Goal: Find specific page/section: Find specific page/section

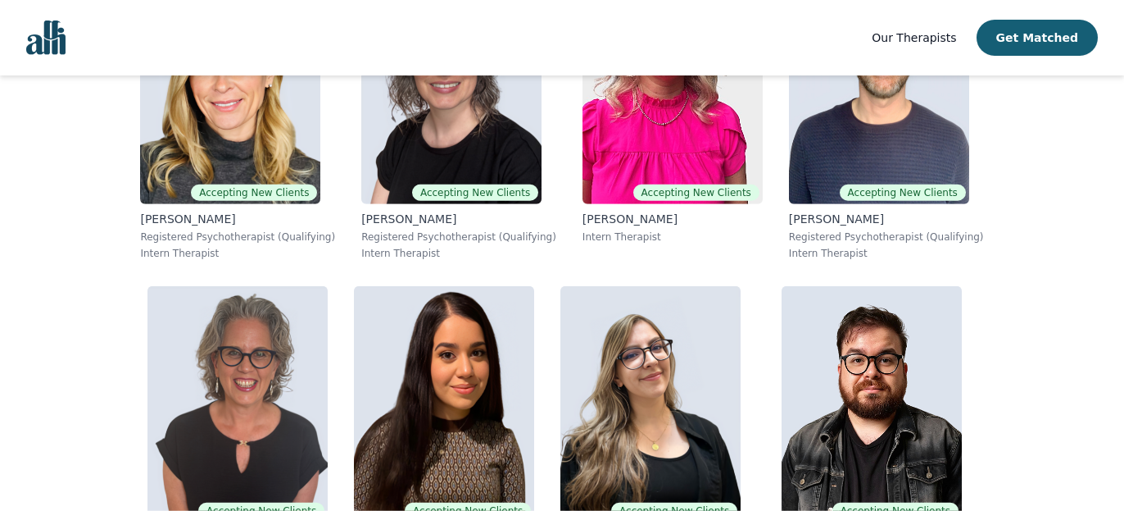
scroll to position [5612, 0]
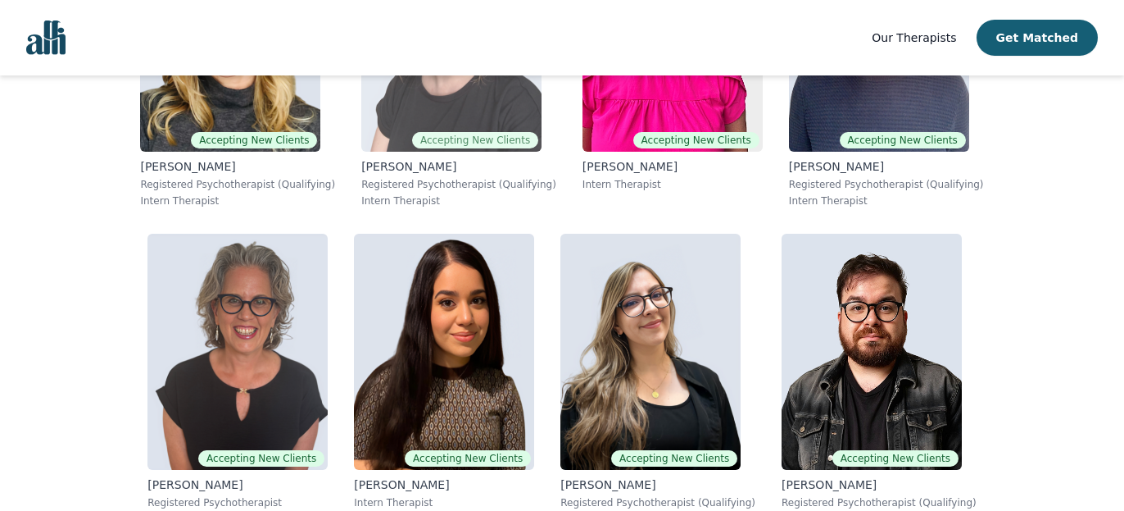
click at [406, 171] on p "[PERSON_NAME]" at bounding box center [458, 166] width 195 height 16
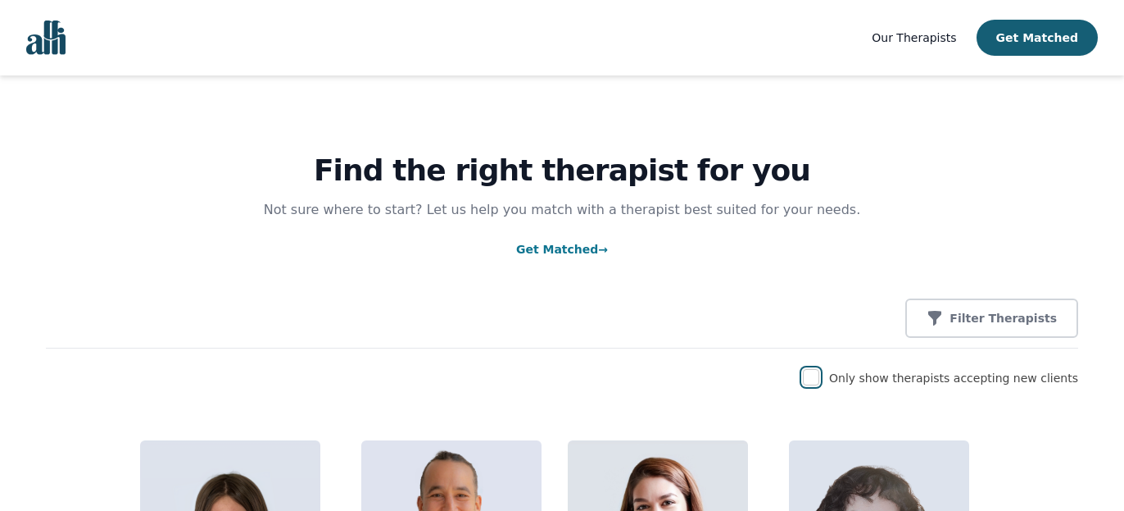
click at [819, 374] on input "checkbox" at bounding box center [811, 377] width 16 height 16
checkbox input "true"
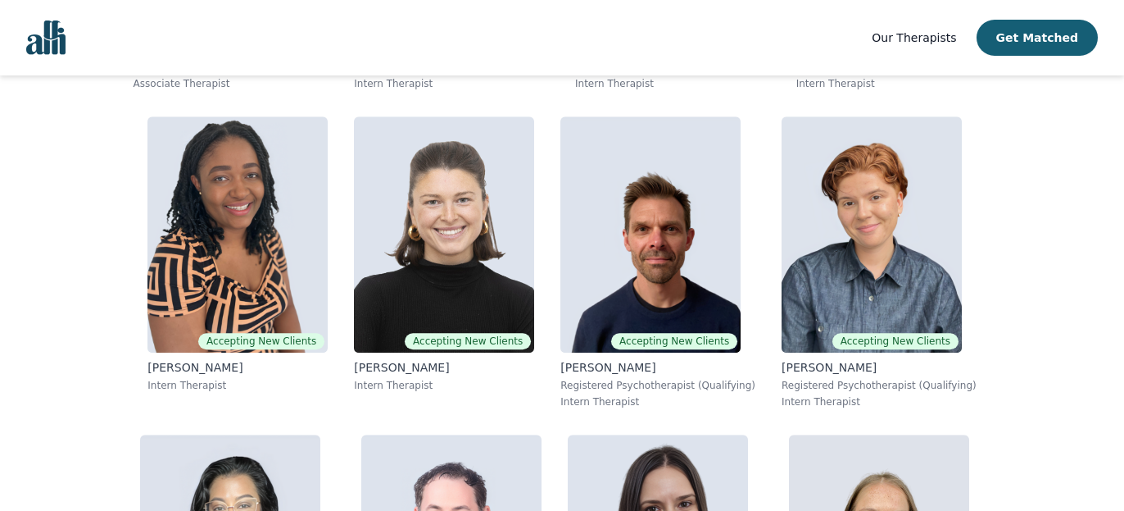
scroll to position [1285, 0]
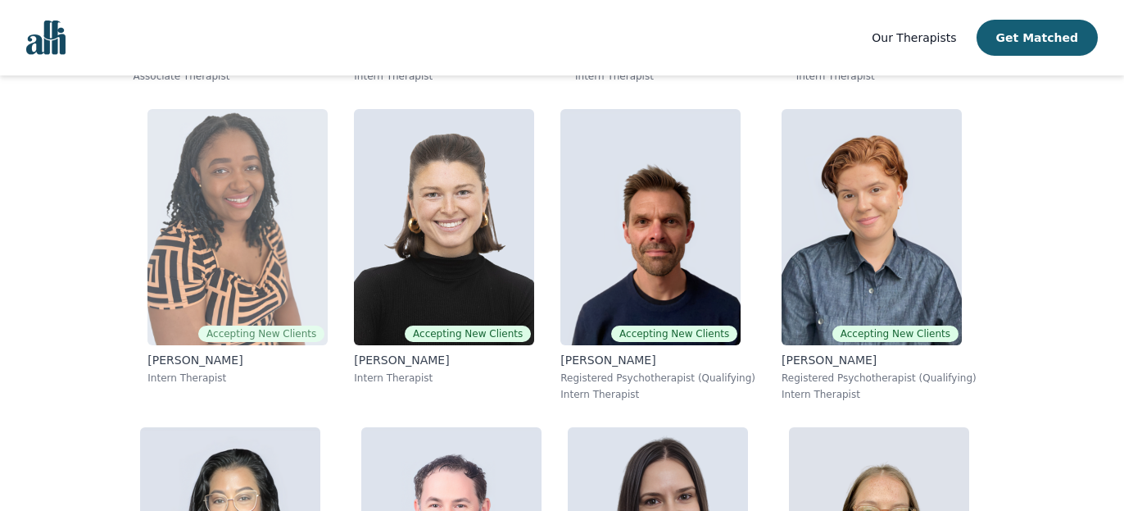
click at [315, 197] on img at bounding box center [238, 227] width 180 height 236
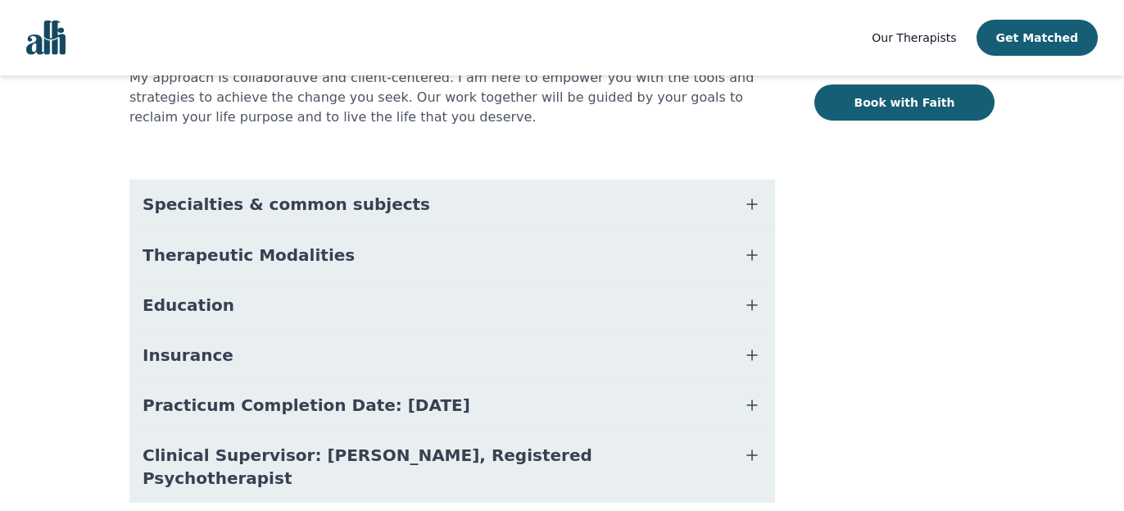
scroll to position [341, 0]
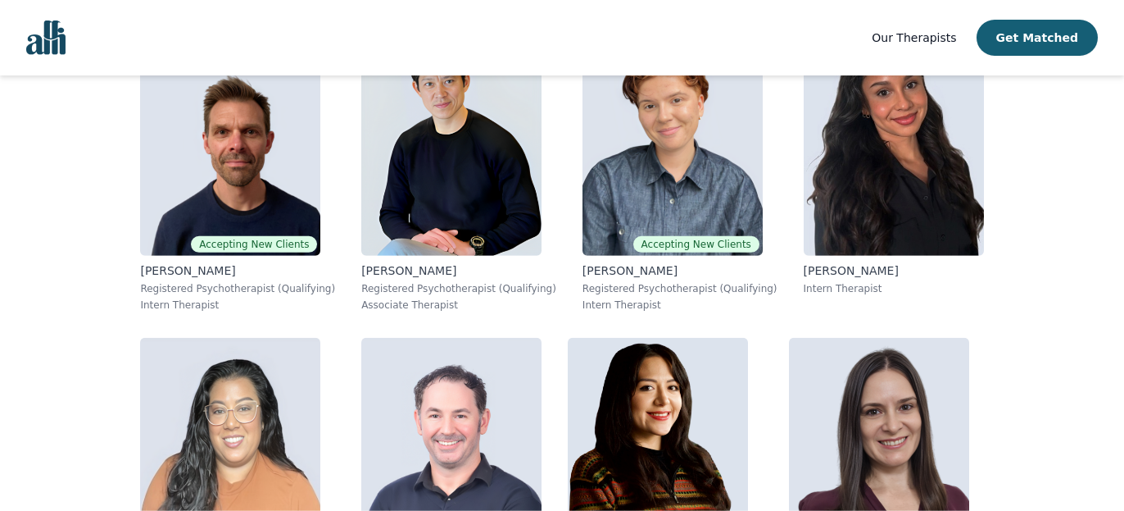
scroll to position [2969, 0]
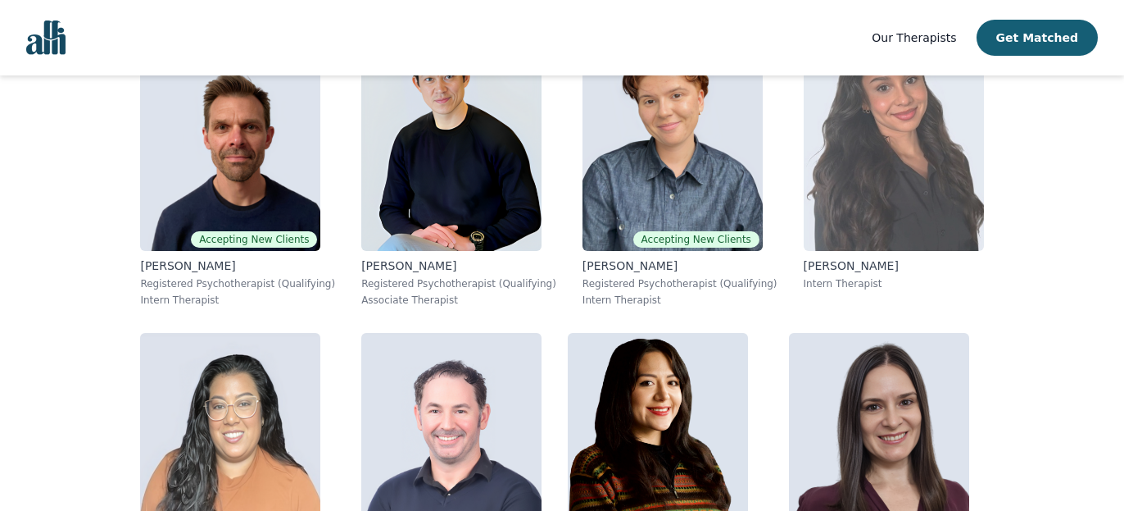
click at [828, 192] on img at bounding box center [894, 133] width 180 height 236
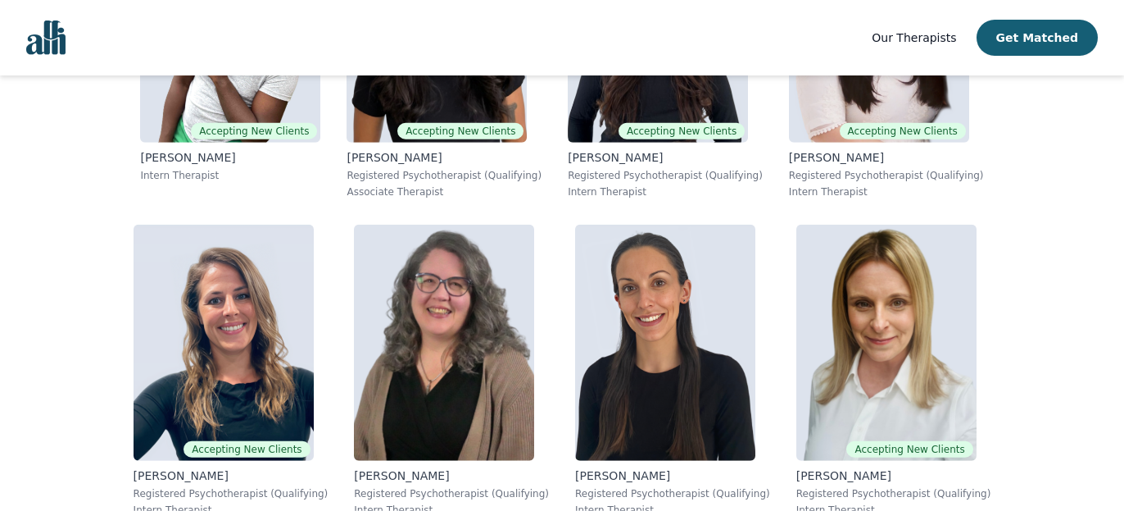
scroll to position [6483, 0]
